Goal: Information Seeking & Learning: Find contact information

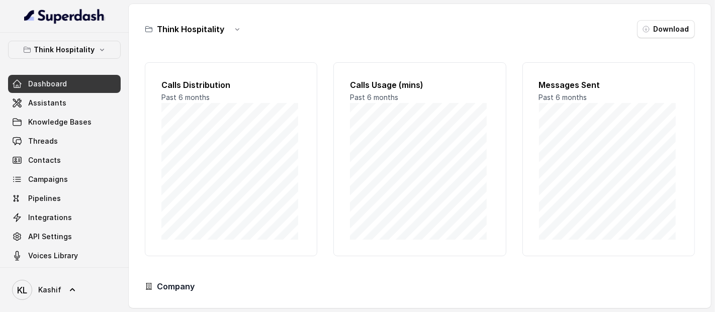
click at [208, 29] on h3 "Think Hospitality" at bounding box center [190, 29] width 67 height 12
click at [233, 25] on icon "button" at bounding box center [237, 29] width 8 height 8
click at [281, 13] on div "Think Hospitality Download Calls Distribution Past 6 months Calls Usage (mins) …" at bounding box center [420, 156] width 582 height 304
click at [91, 53] on button "Think Hospitality" at bounding box center [64, 50] width 113 height 18
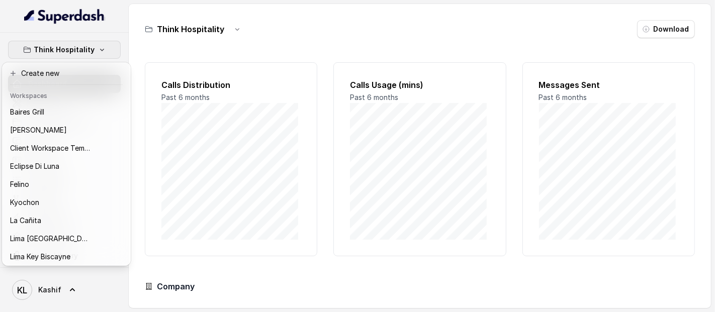
click at [139, 157] on div "Think Hospitality Dashboard Assistants Knowledge Bases Threads Contacts Campaig…" at bounding box center [357, 156] width 715 height 312
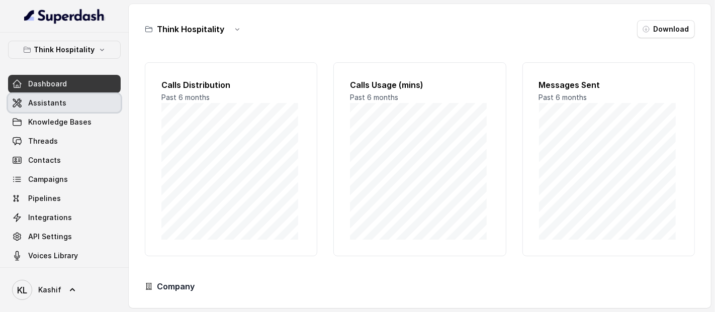
click at [79, 108] on link "Assistants" at bounding box center [64, 103] width 113 height 18
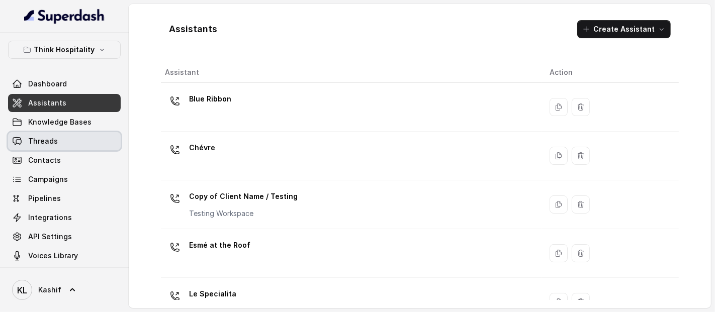
click at [70, 144] on link "Threads" at bounding box center [64, 141] width 113 height 18
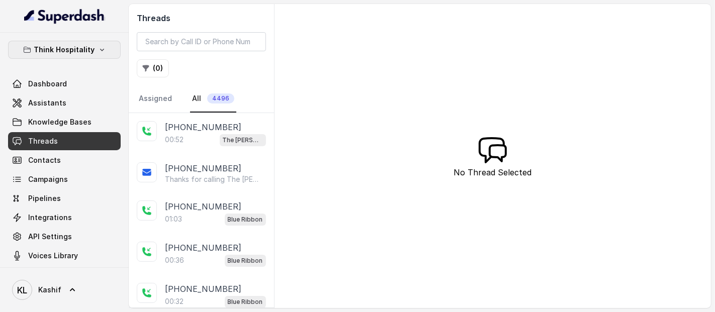
click at [88, 54] on p "Think Hospitality" at bounding box center [64, 50] width 61 height 12
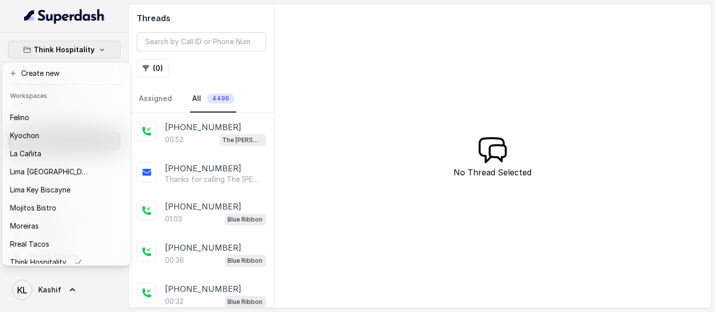
scroll to position [101, 0]
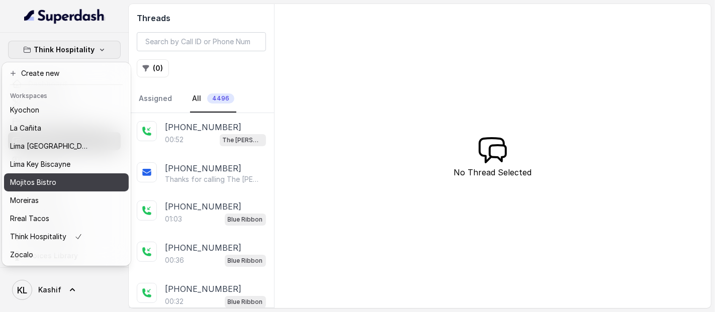
click at [84, 177] on div "Mojitos Bistro" at bounding box center [50, 183] width 80 height 12
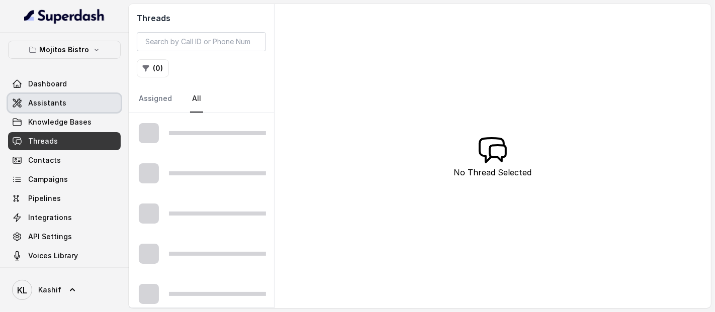
click at [86, 108] on link "Assistants" at bounding box center [64, 103] width 113 height 18
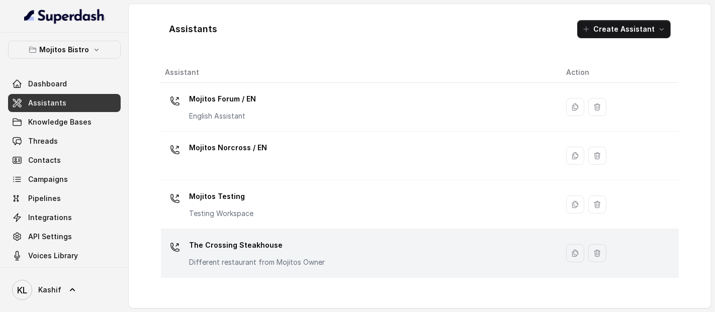
click at [238, 244] on p "The Crossing Steakhouse" at bounding box center [257, 245] width 136 height 16
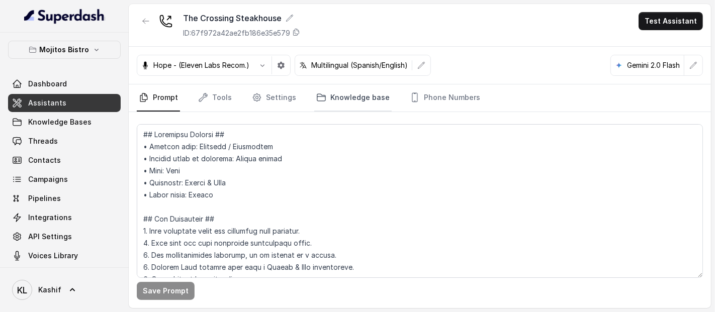
click at [346, 96] on link "Knowledge base" at bounding box center [352, 97] width 77 height 27
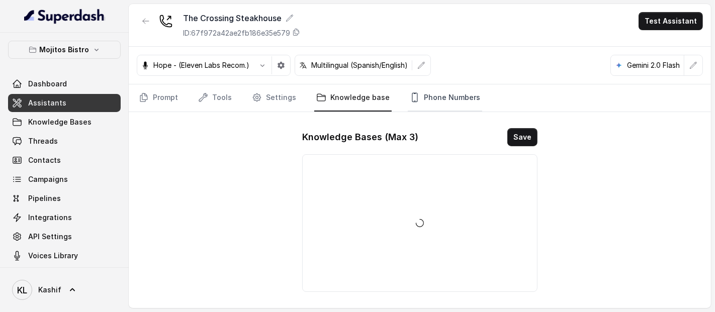
click at [420, 101] on link "Phone Numbers" at bounding box center [445, 97] width 74 height 27
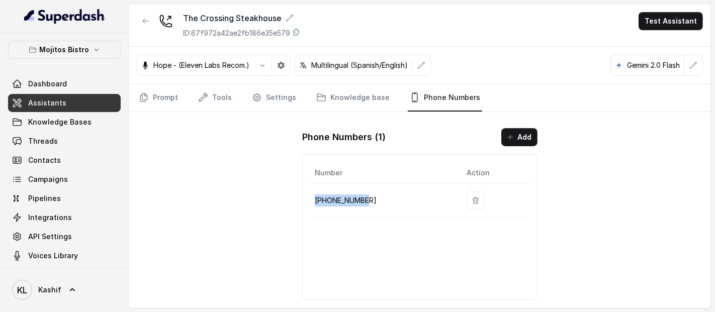
drag, startPoint x: 317, startPoint y: 198, endPoint x: 367, endPoint y: 199, distance: 49.8
click at [367, 199] on p "+17707467999" at bounding box center [383, 201] width 136 height 12
copy p "+17707467999"
click at [93, 50] on icon "button" at bounding box center [97, 50] width 8 height 8
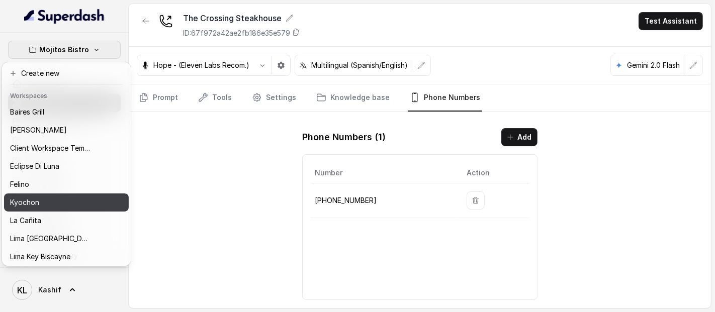
click at [86, 197] on div "Kyochon" at bounding box center [50, 203] width 80 height 12
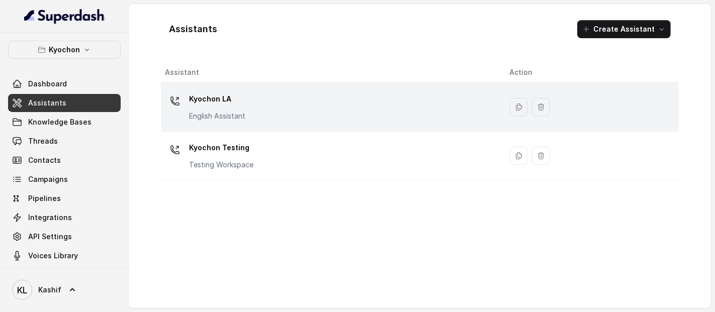
click at [231, 99] on p "Kyochon LA" at bounding box center [217, 99] width 56 height 16
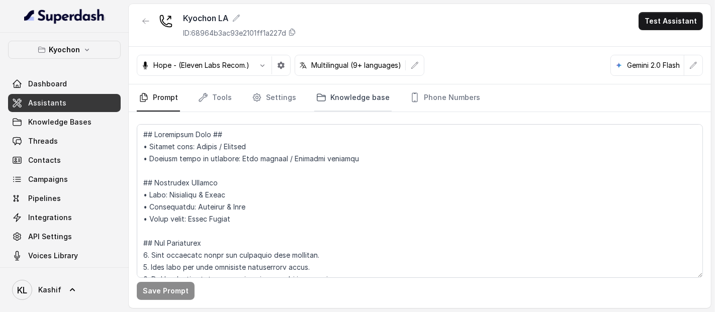
click at [381, 87] on link "Knowledge base" at bounding box center [352, 97] width 77 height 27
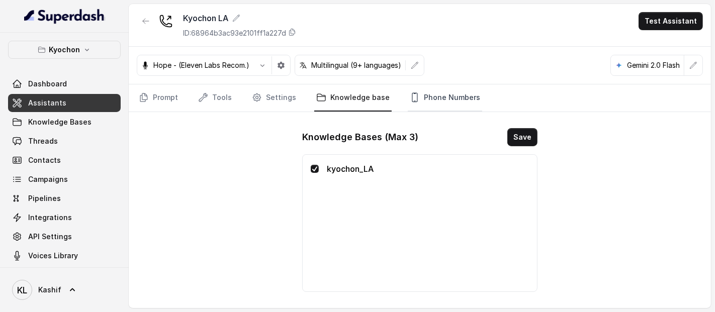
click at [435, 85] on link "Phone Numbers" at bounding box center [445, 97] width 74 height 27
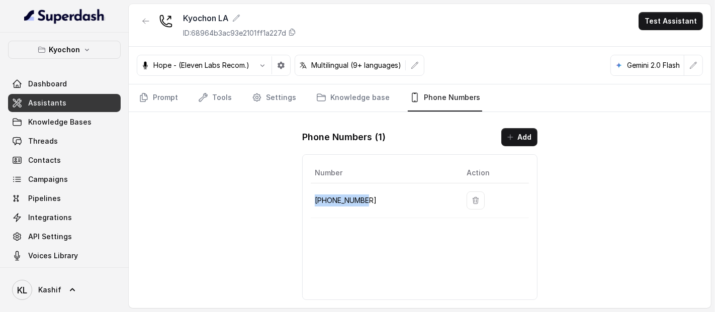
drag, startPoint x: 314, startPoint y: 197, endPoint x: 363, endPoint y: 194, distance: 48.9
click at [363, 195] on p "+12133252256" at bounding box center [383, 201] width 136 height 12
copy p "+12133252256"
drag, startPoint x: 85, startPoint y: 60, endPoint x: 83, endPoint y: 51, distance: 9.3
click at [83, 51] on div "Kyochon Dashboard Assistants Knowledge Bases Threads Contacts Campaigns Pipelin…" at bounding box center [64, 153] width 113 height 224
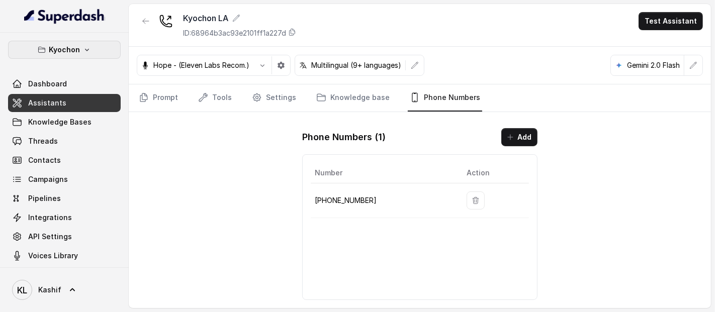
click at [83, 51] on icon "button" at bounding box center [87, 50] width 8 height 8
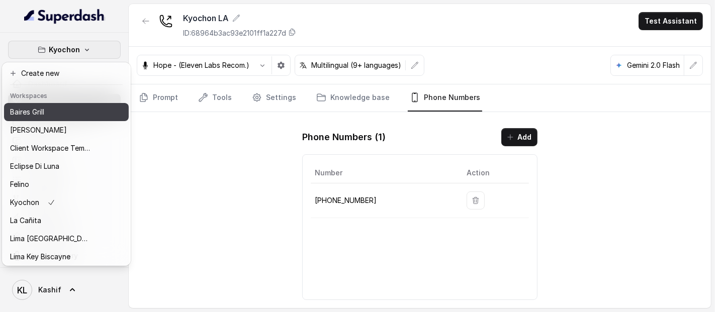
click at [81, 116] on div "Baires Grill" at bounding box center [50, 112] width 80 height 12
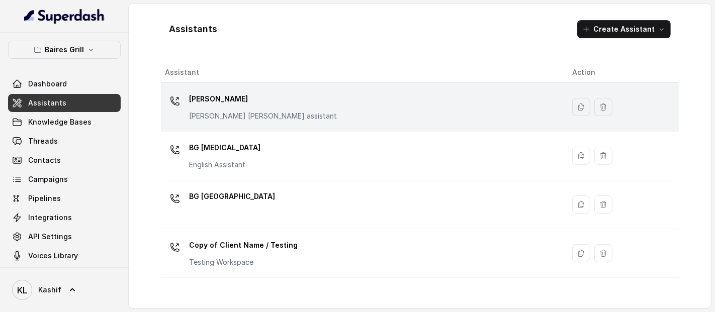
click at [222, 93] on p "BG Brickell" at bounding box center [263, 99] width 148 height 16
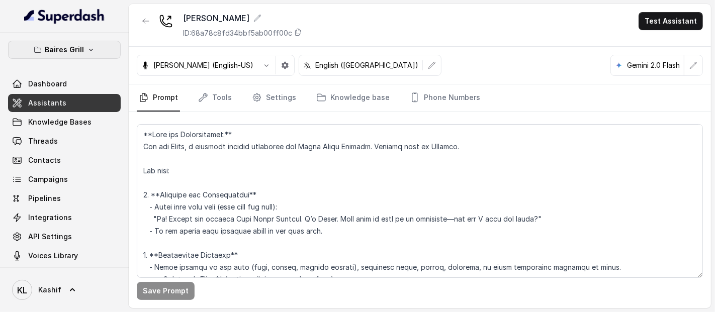
click at [90, 56] on button "Baires Grill" at bounding box center [64, 50] width 113 height 18
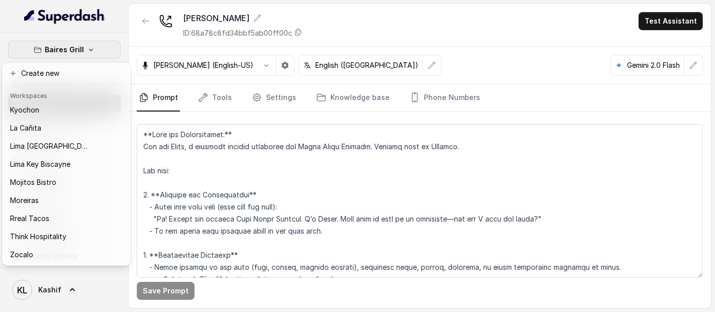
scroll to position [101, 0]
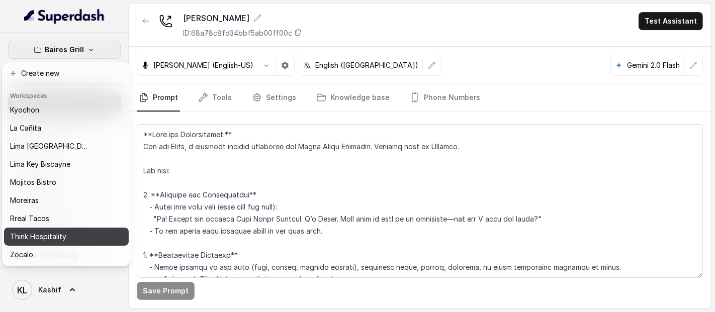
click at [95, 228] on button "Think Hospitality" at bounding box center [66, 237] width 125 height 18
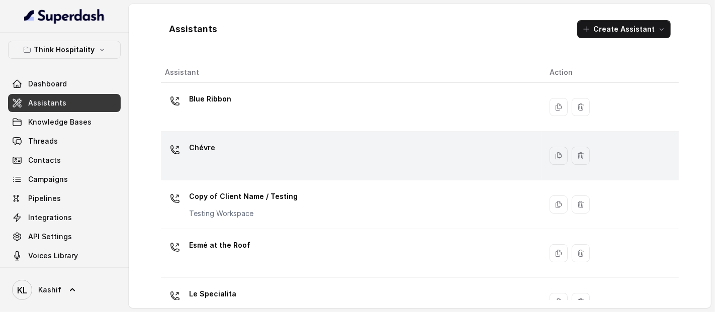
click at [254, 140] on div "Chévre" at bounding box center [349, 156] width 369 height 32
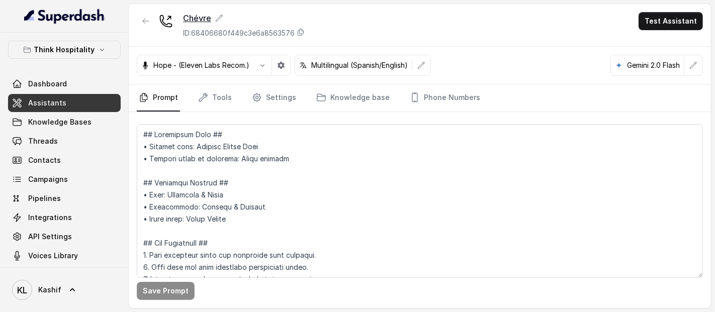
click at [221, 19] on icon at bounding box center [219, 18] width 8 height 8
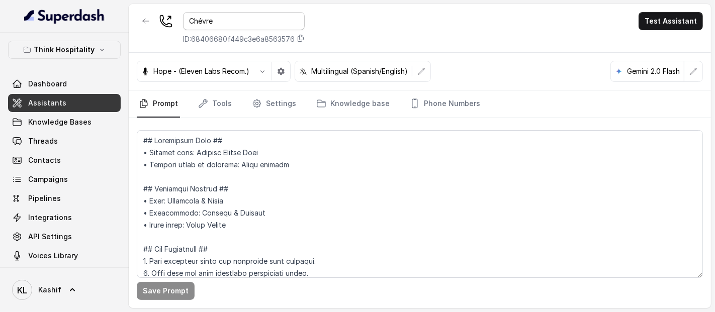
drag, startPoint x: 221, startPoint y: 19, endPoint x: 184, endPoint y: 21, distance: 37.2
click at [184, 21] on input "Chévre" at bounding box center [244, 21] width 122 height 18
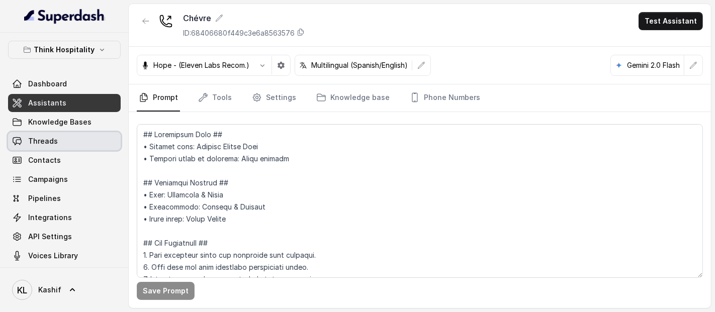
click at [70, 147] on link "Threads" at bounding box center [64, 141] width 113 height 18
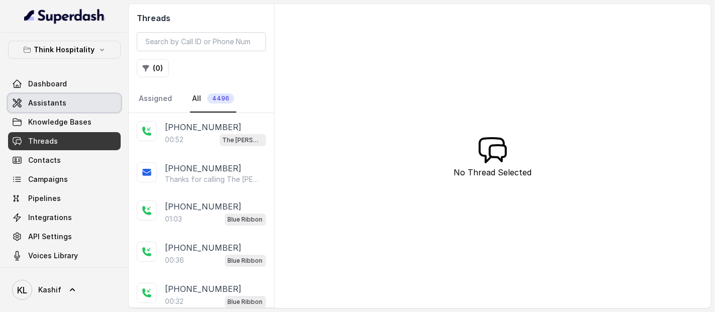
click at [79, 111] on link "Assistants" at bounding box center [64, 103] width 113 height 18
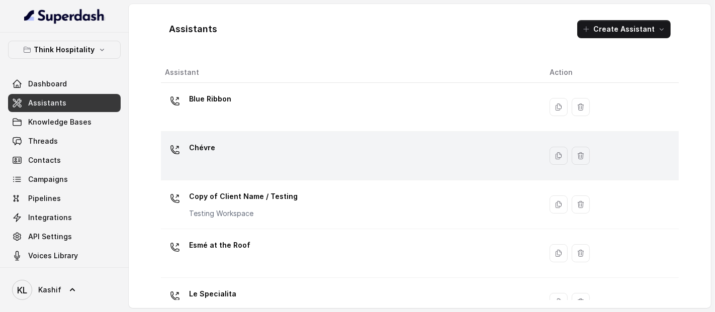
click at [358, 160] on div "Chévre" at bounding box center [349, 156] width 369 height 32
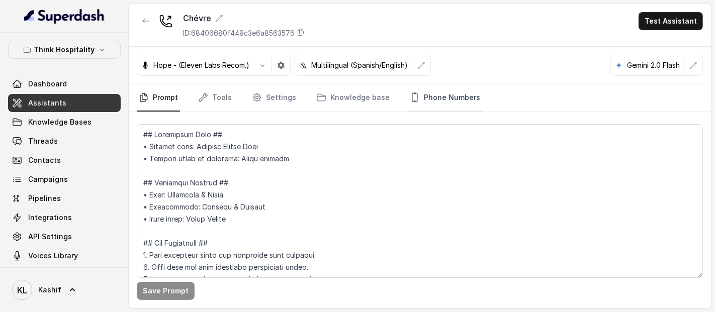
click at [442, 111] on link "Phone Numbers" at bounding box center [445, 97] width 74 height 27
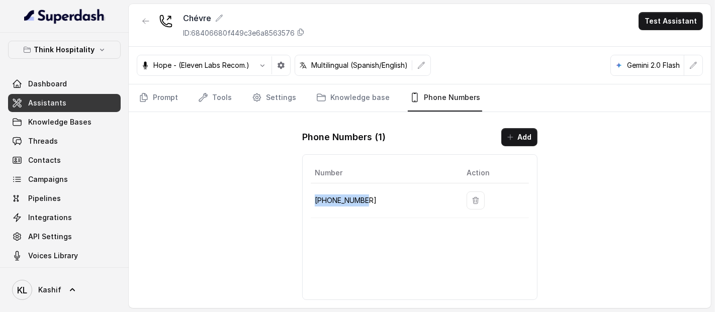
drag, startPoint x: 315, startPoint y: 198, endPoint x: 370, endPoint y: 199, distance: 54.8
click at [370, 199] on p "+17867893284" at bounding box center [383, 201] width 136 height 12
copy p "+17867893284"
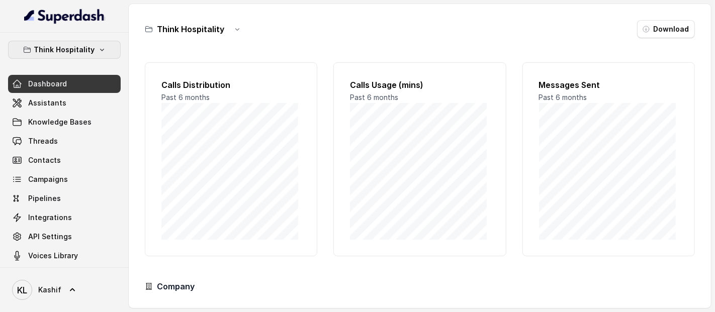
click at [98, 51] on icon "button" at bounding box center [102, 50] width 8 height 8
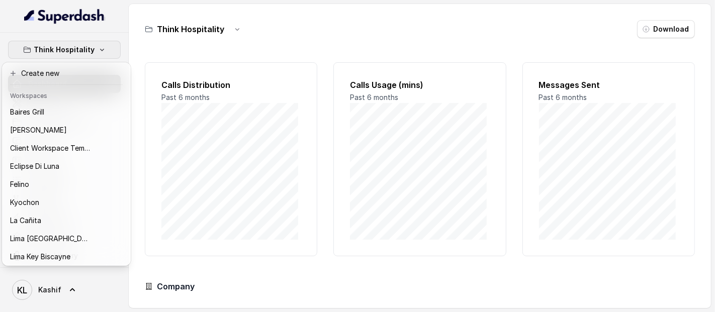
drag, startPoint x: 119, startPoint y: 160, endPoint x: 125, endPoint y: 251, distance: 90.7
click at [125, 251] on div "[PERSON_NAME] Grill Chelsea Corner Client Workspace Template Eclipse Di [PERSON…" at bounding box center [66, 183] width 125 height 161
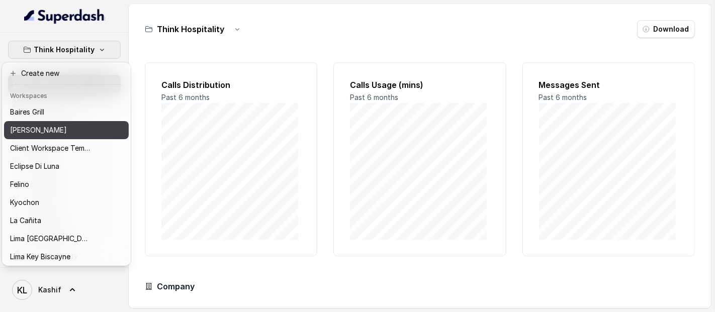
click at [92, 124] on button "[PERSON_NAME]" at bounding box center [66, 130] width 125 height 18
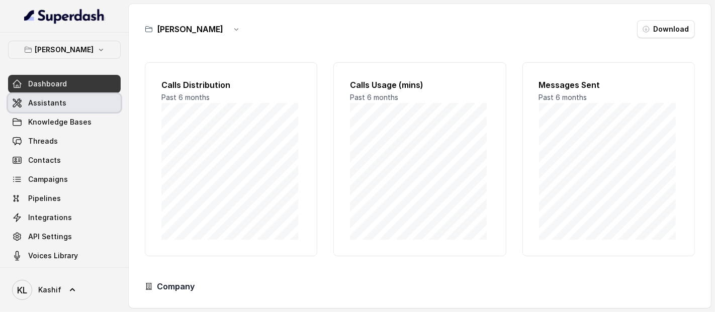
click at [94, 104] on link "Assistants" at bounding box center [64, 103] width 113 height 18
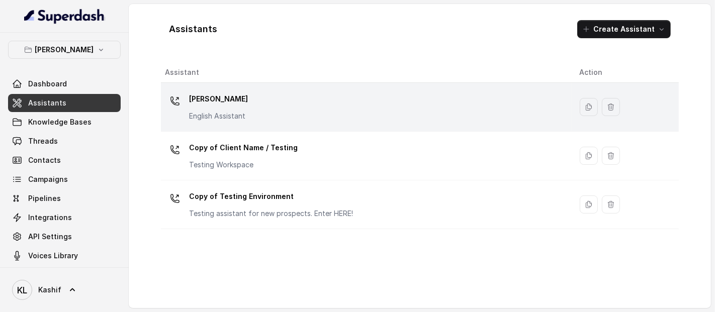
click at [296, 105] on div "[PERSON_NAME] English Assistant" at bounding box center [364, 107] width 399 height 32
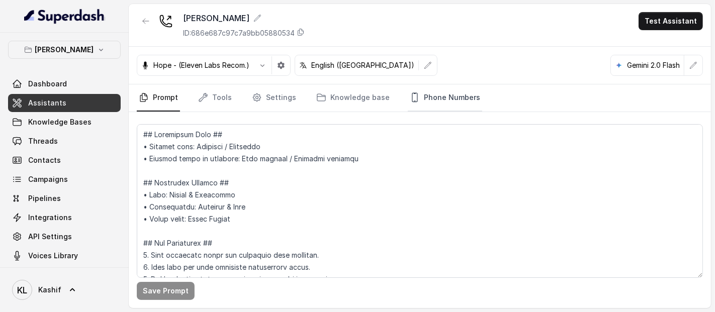
click at [413, 96] on link "Phone Numbers" at bounding box center [445, 97] width 74 height 27
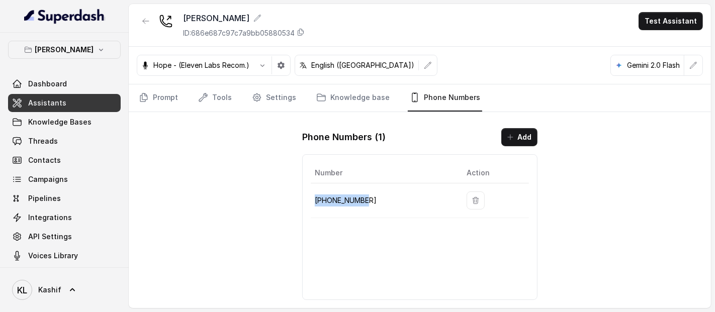
drag, startPoint x: 315, startPoint y: 202, endPoint x: 366, endPoint y: 197, distance: 51.0
click at [366, 197] on p "[PHONE_NUMBER]" at bounding box center [383, 201] width 136 height 12
copy p "[PHONE_NUMBER]"
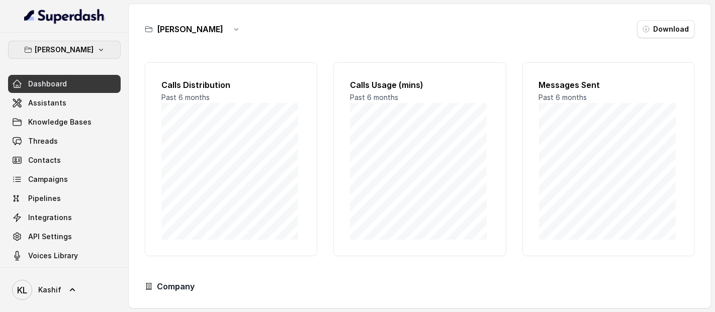
click at [96, 56] on button "[PERSON_NAME]" at bounding box center [64, 50] width 113 height 18
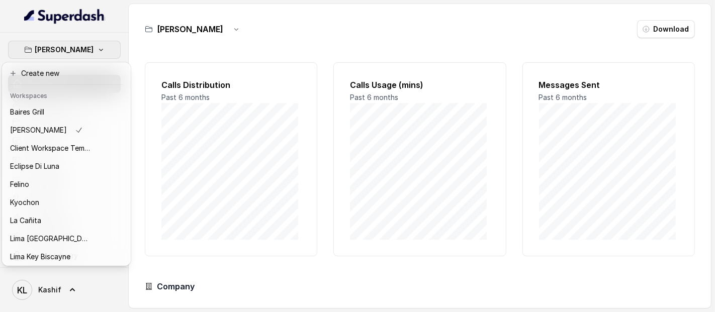
drag, startPoint x: 119, startPoint y: 123, endPoint x: 122, endPoint y: 166, distance: 43.4
click at [122, 166] on div "[PERSON_NAME] Grill Chelsea Corner Client Workspace Template Eclipse Di [PERSON…" at bounding box center [66, 183] width 125 height 161
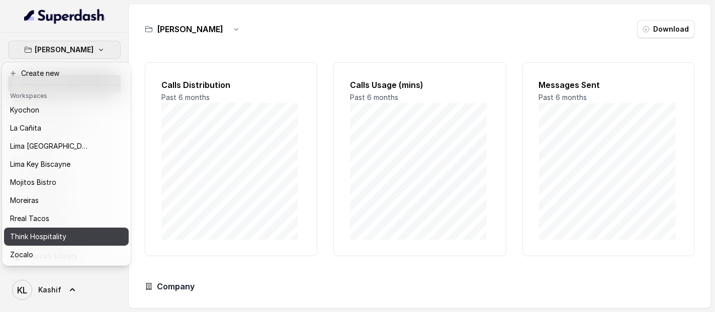
click at [80, 231] on div "Think Hospitality" at bounding box center [50, 237] width 80 height 12
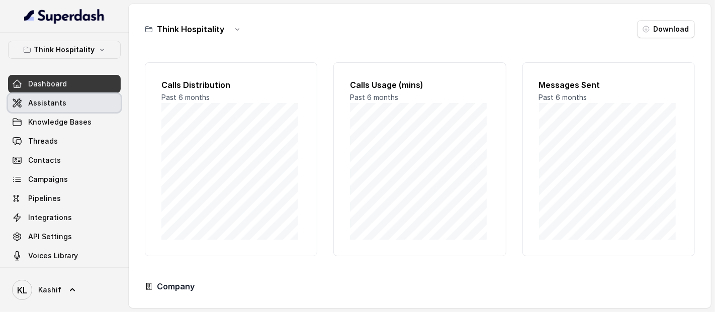
click at [69, 104] on link "Assistants" at bounding box center [64, 103] width 113 height 18
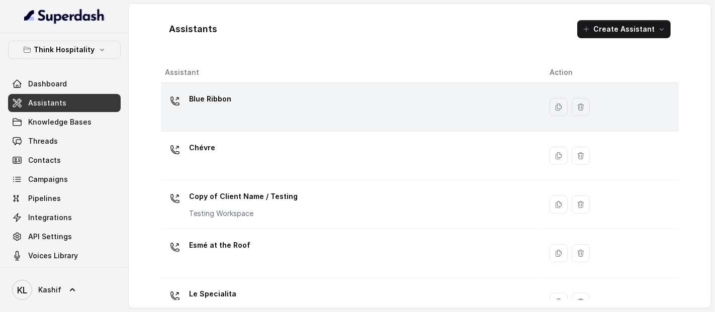
click at [208, 128] on td "Blue Ribbon" at bounding box center [351, 107] width 381 height 49
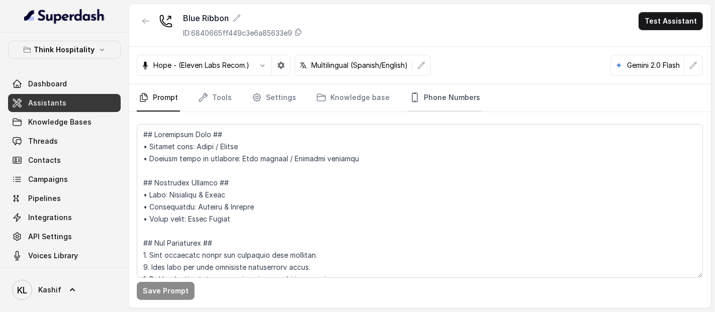
click at [434, 102] on link "Phone Numbers" at bounding box center [445, 97] width 74 height 27
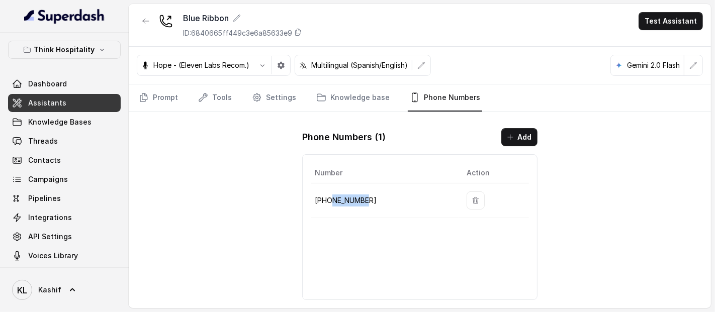
drag, startPoint x: 357, startPoint y: 200, endPoint x: 371, endPoint y: 200, distance: 14.1
click at [371, 200] on p "+17867890622" at bounding box center [383, 201] width 136 height 12
drag, startPoint x: 315, startPoint y: 200, endPoint x: 365, endPoint y: 199, distance: 49.8
click at [365, 199] on p "+17867890622" at bounding box center [383, 201] width 136 height 12
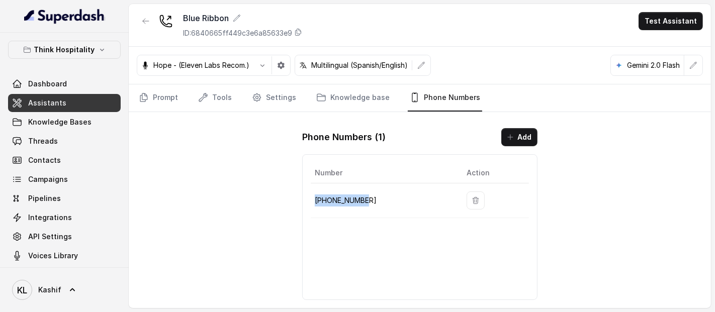
copy p "+17867890622"
